Goal: Information Seeking & Learning: Learn about a topic

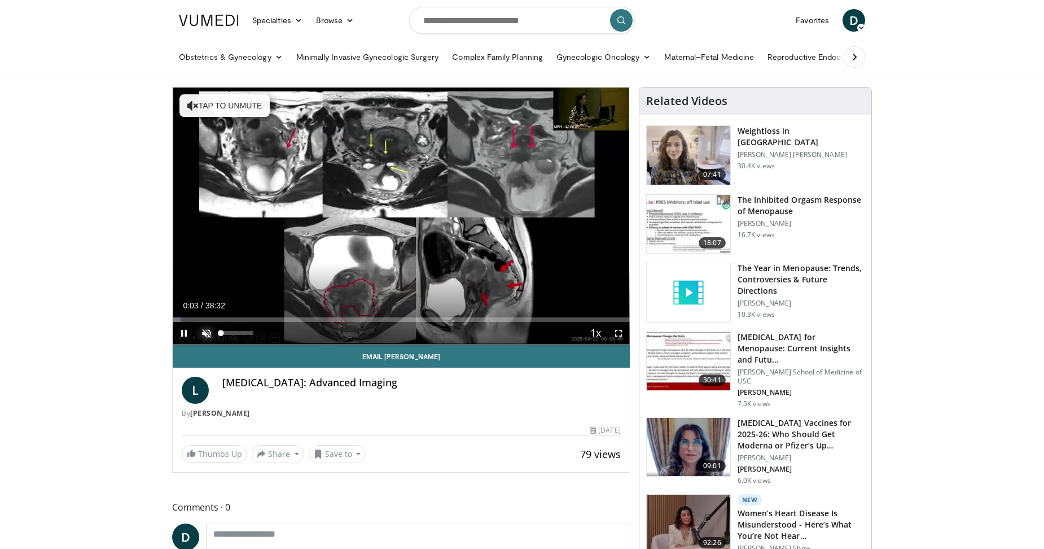
click at [207, 330] on span "Video Player" at bounding box center [206, 333] width 23 height 23
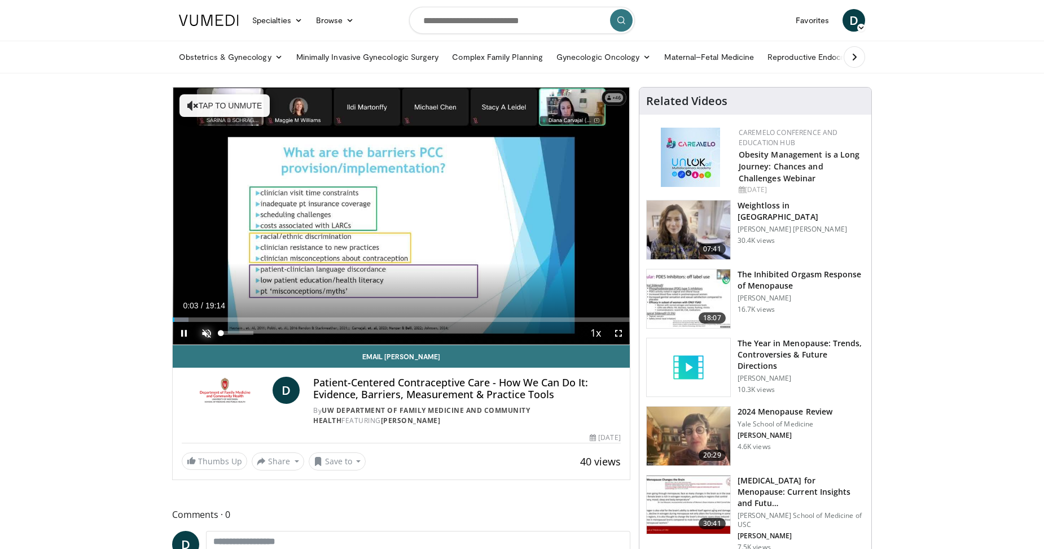
click at [207, 333] on span "Video Player" at bounding box center [206, 333] width 23 height 23
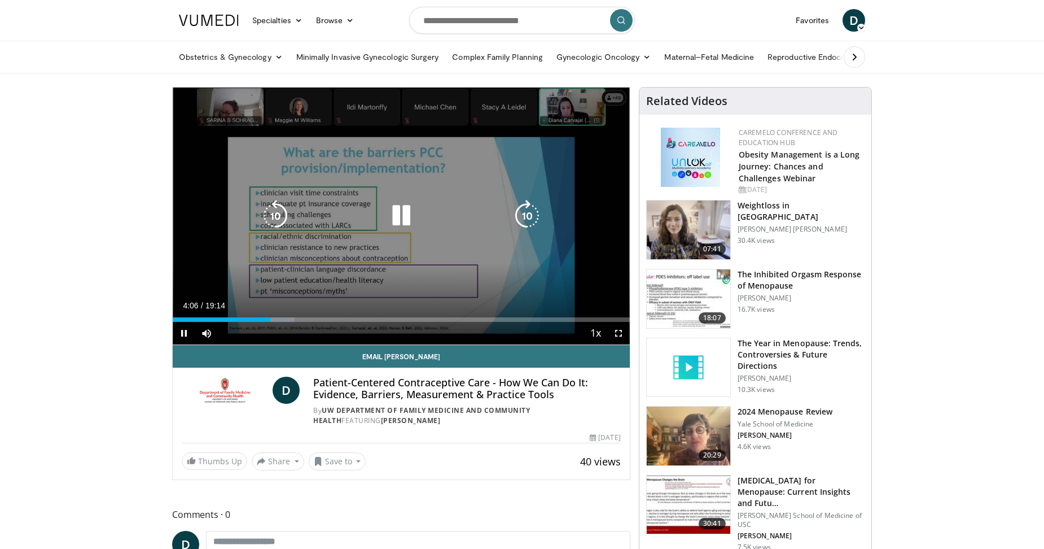
click at [401, 218] on icon "Video Player" at bounding box center [401, 216] width 32 height 32
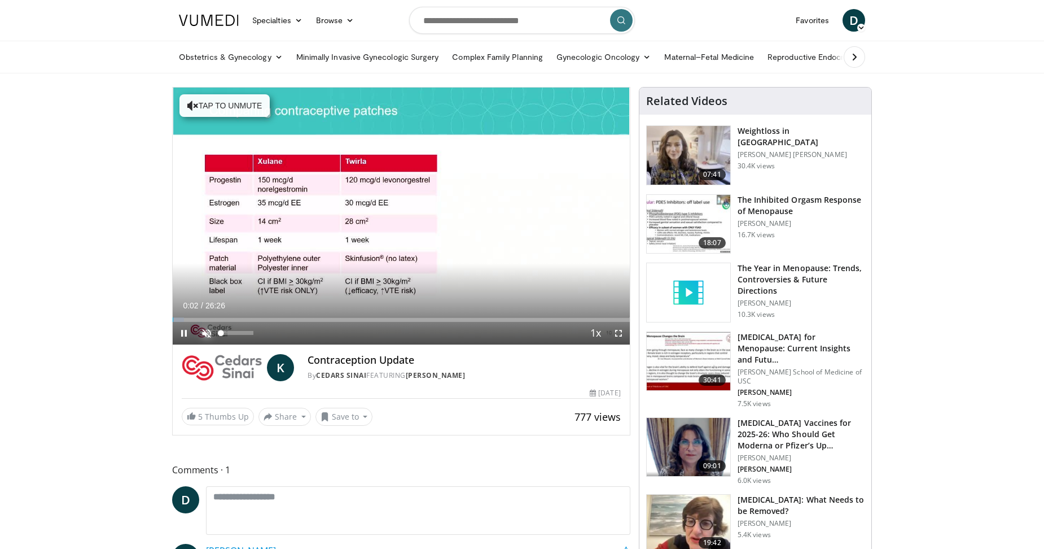
click at [207, 334] on span "Video Player" at bounding box center [206, 333] width 23 height 23
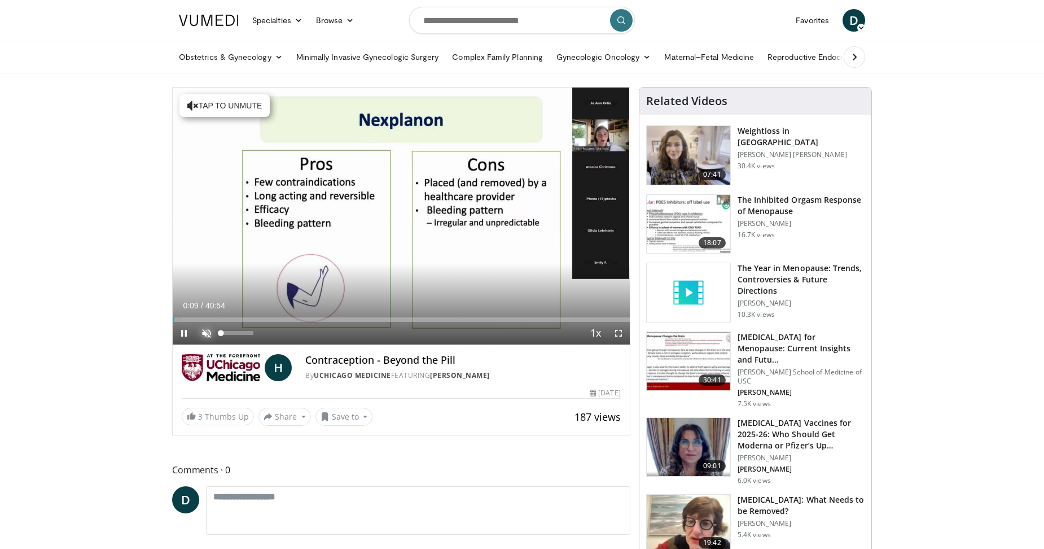
click at [206, 331] on span "Video Player" at bounding box center [206, 333] width 23 height 23
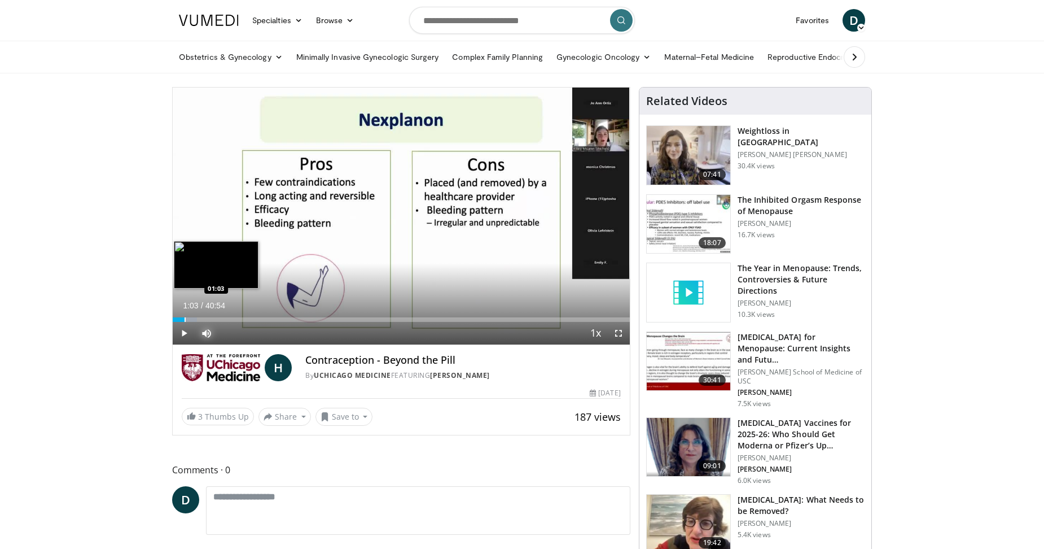
drag, startPoint x: 199, startPoint y: 318, endPoint x: 185, endPoint y: 317, distance: 14.8
click at [185, 317] on div "Progress Bar" at bounding box center [185, 319] width 1 height 5
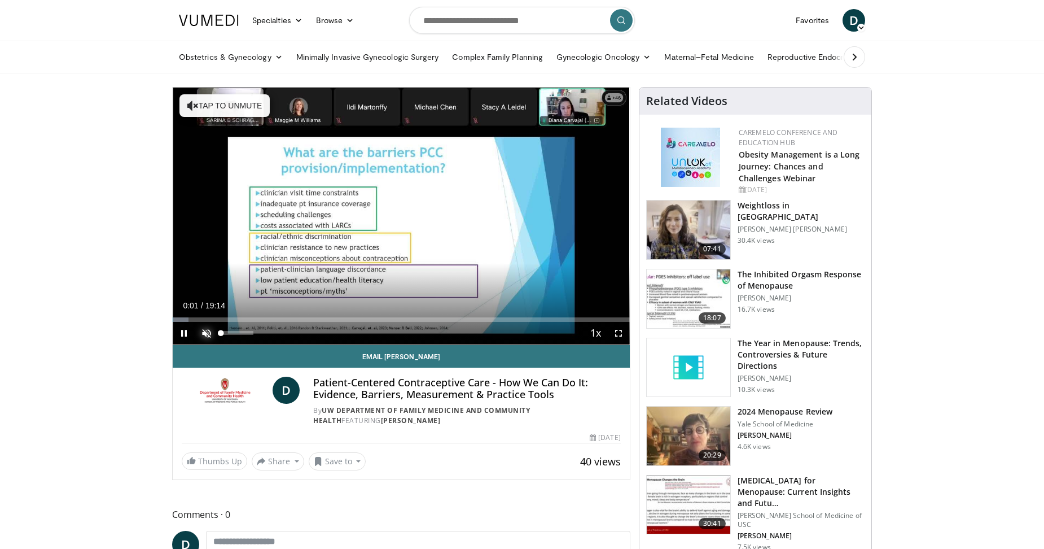
click at [205, 331] on span "Video Player" at bounding box center [206, 333] width 23 height 23
drag, startPoint x: 176, startPoint y: 319, endPoint x: 247, endPoint y: 323, distance: 70.6
click at [247, 323] on div "Current Time 3:06 / Duration 19:14 Play Skip Backward Skip Forward Mute 75% Loa…" at bounding box center [401, 333] width 457 height 23
